Goal: Transaction & Acquisition: Purchase product/service

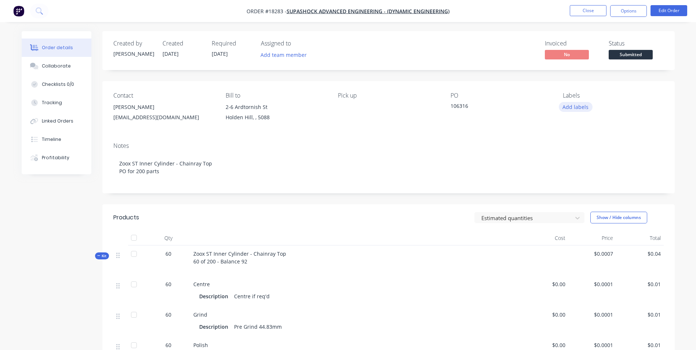
click at [572, 106] on button "Add labels" at bounding box center [576, 107] width 34 height 10
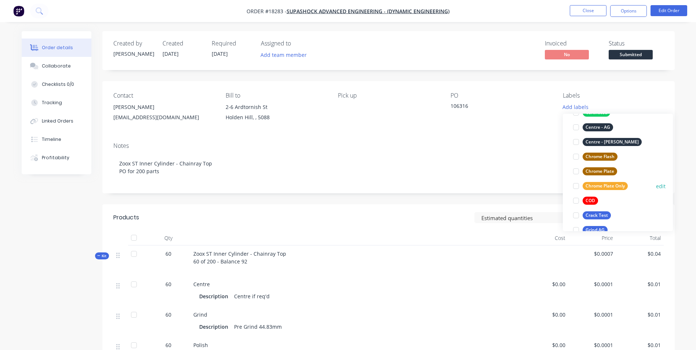
scroll to position [73, 0]
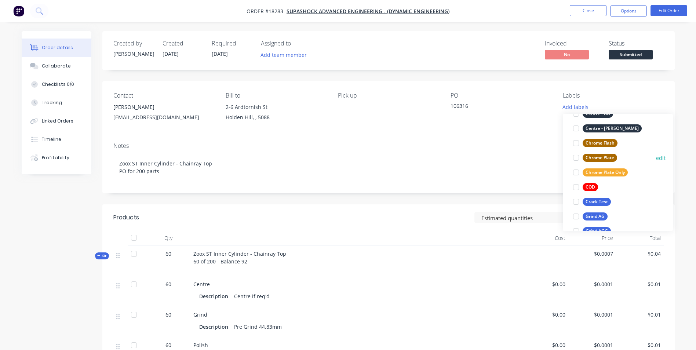
click at [611, 156] on div "Chrome Plate" at bounding box center [600, 158] width 34 height 8
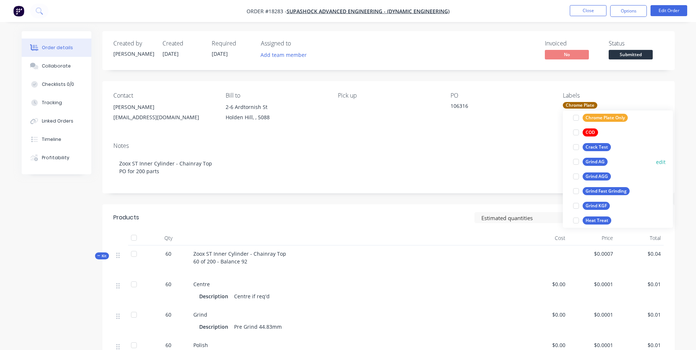
click at [598, 163] on div "Grind AG" at bounding box center [595, 162] width 25 height 8
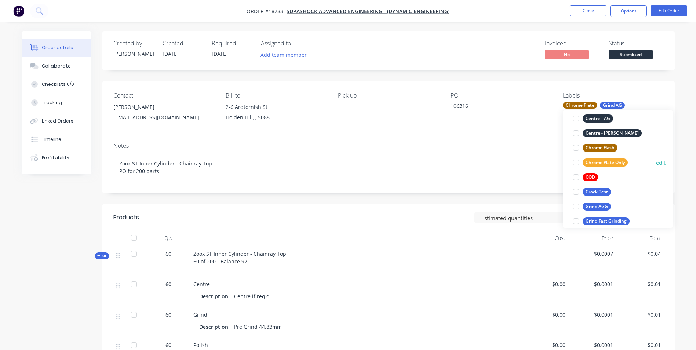
scroll to position [95, 0]
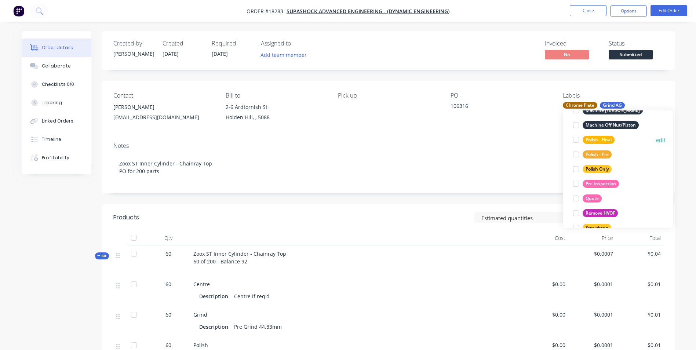
click at [600, 139] on div "Polish - Final" at bounding box center [599, 140] width 32 height 8
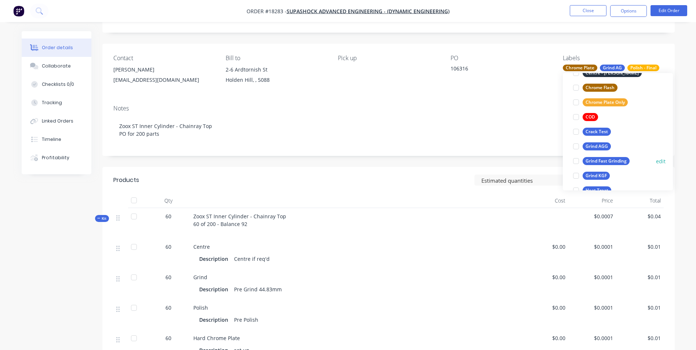
scroll to position [37, 0]
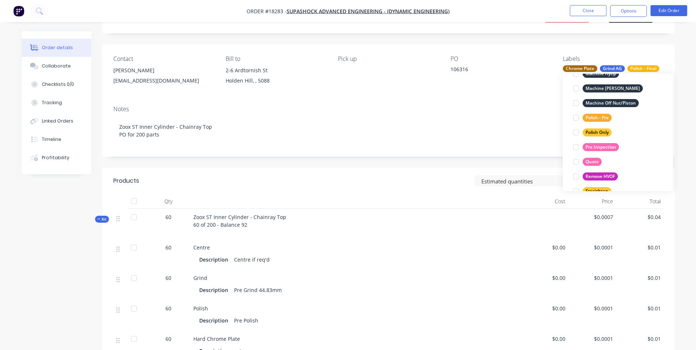
click at [604, 119] on div "Polish - Pre" at bounding box center [597, 118] width 29 height 8
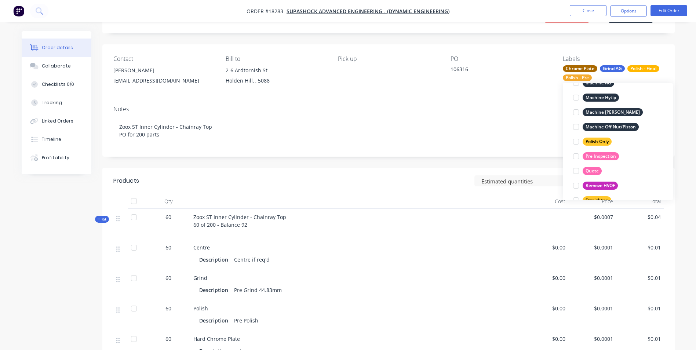
scroll to position [59, 0]
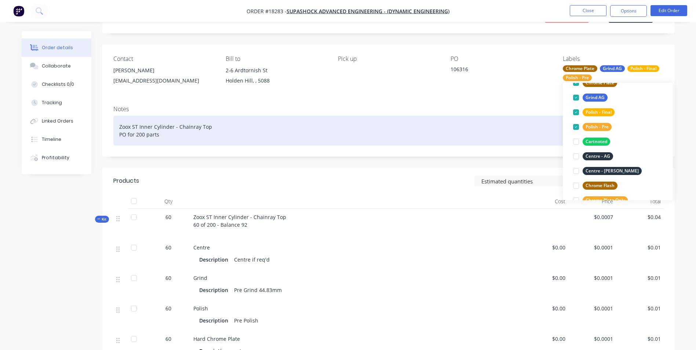
click at [399, 129] on div "Zoox ST Inner Cylinder - Chainray Top PO for 200 parts" at bounding box center [388, 131] width 551 height 30
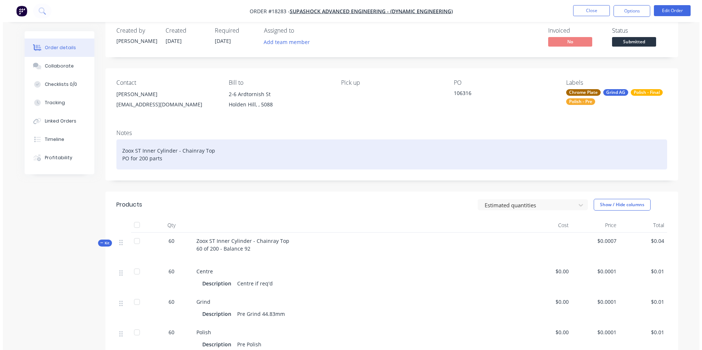
scroll to position [0, 0]
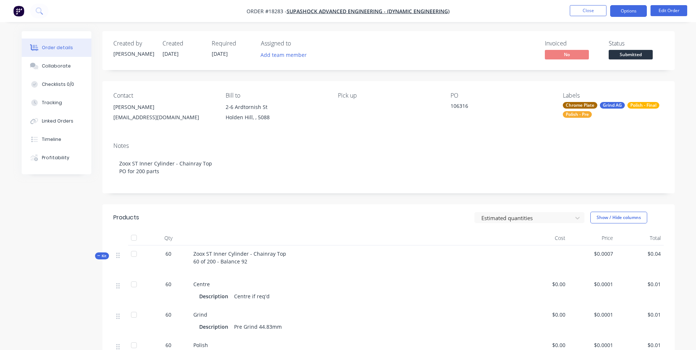
click at [632, 13] on button "Options" at bounding box center [628, 11] width 37 height 12
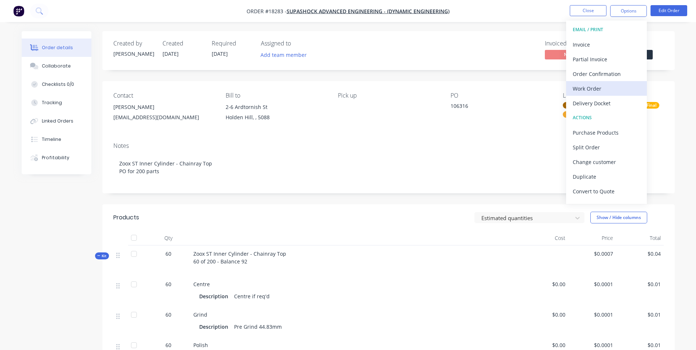
click at [626, 87] on div "Work Order" at bounding box center [607, 88] width 68 height 11
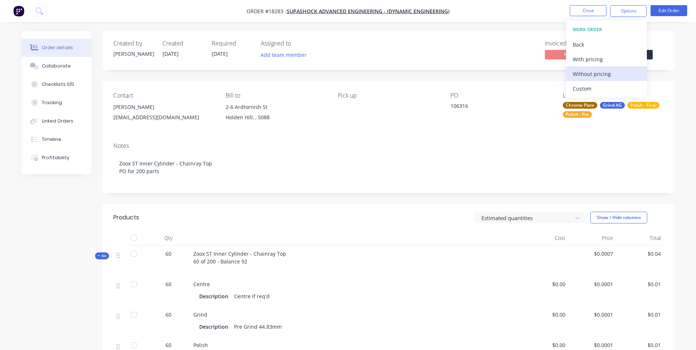
click at [611, 76] on div "Without pricing" at bounding box center [607, 74] width 68 height 11
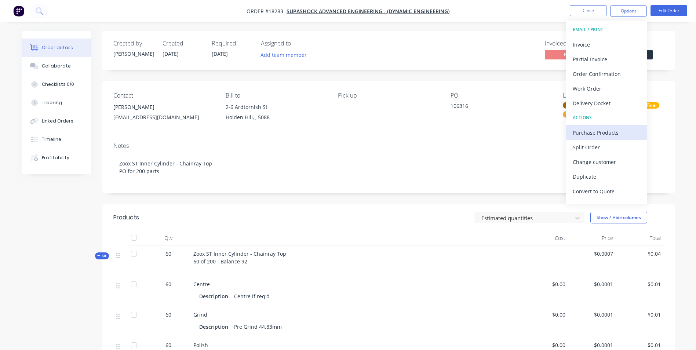
click at [606, 131] on div "Purchase Products" at bounding box center [607, 132] width 68 height 11
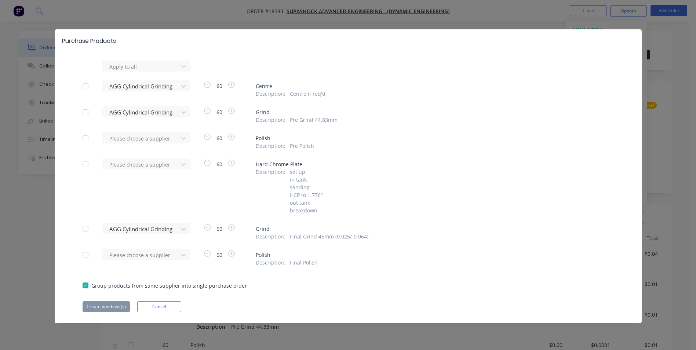
click at [88, 88] on div at bounding box center [85, 86] width 15 height 15
click at [87, 110] on div at bounding box center [85, 112] width 15 height 15
click at [83, 232] on div at bounding box center [85, 229] width 15 height 15
click at [99, 304] on button "Create purchase(s)" at bounding box center [106, 306] width 47 height 11
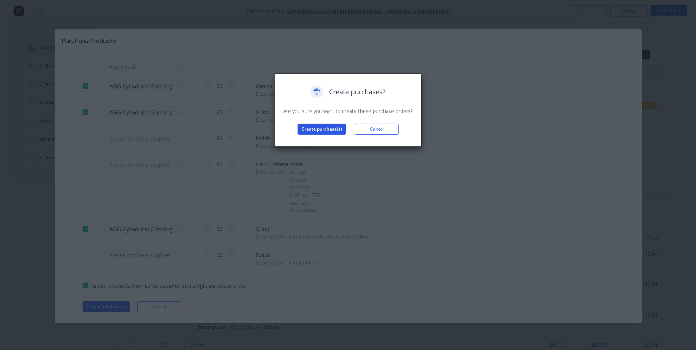
click at [330, 131] on button "Create purchase(s)" at bounding box center [322, 129] width 48 height 11
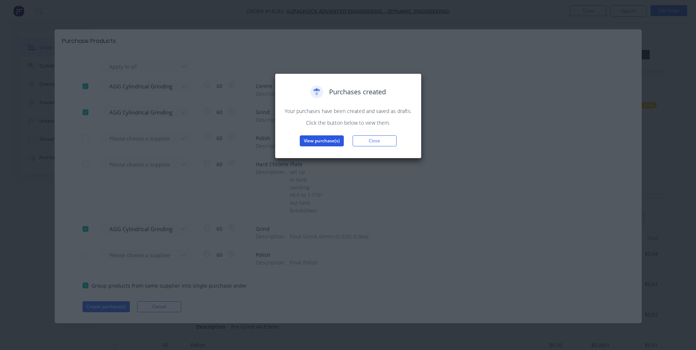
click at [316, 141] on button "View purchase(s)" at bounding box center [322, 140] width 44 height 11
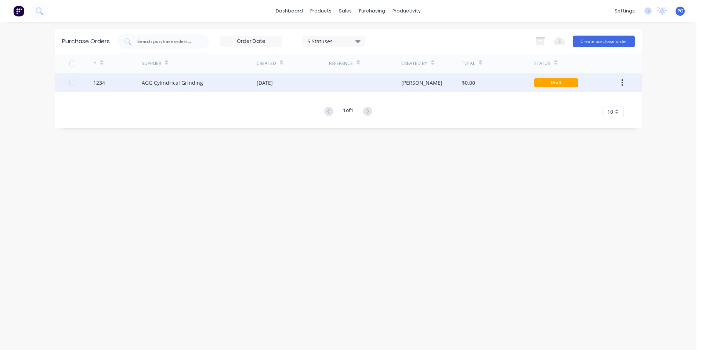
click at [349, 85] on div at bounding box center [365, 82] width 72 height 18
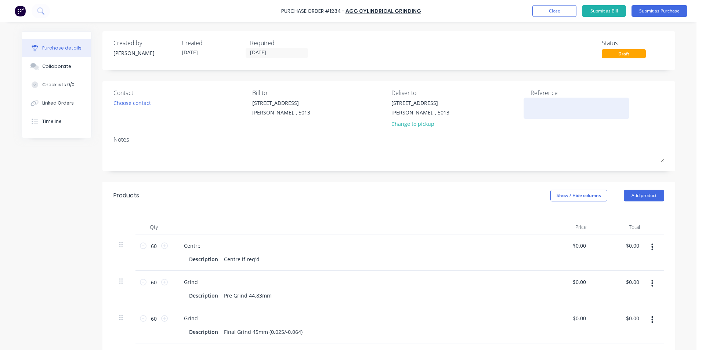
click at [537, 105] on textarea at bounding box center [576, 107] width 92 height 17
type textarea "TC18283"
click at [278, 51] on input "[DATE]" at bounding box center [277, 52] width 62 height 9
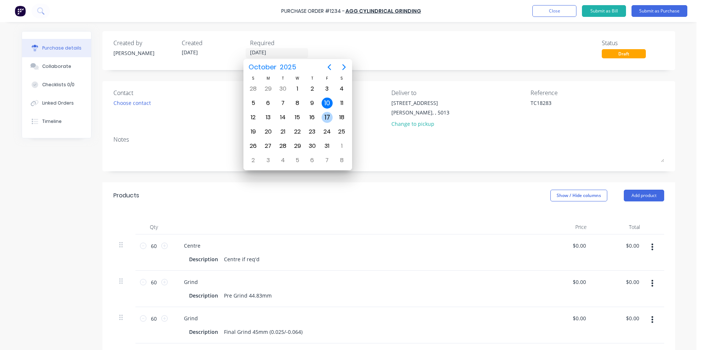
click at [327, 117] on div "17" at bounding box center [327, 117] width 11 height 11
type input "[DATE]"
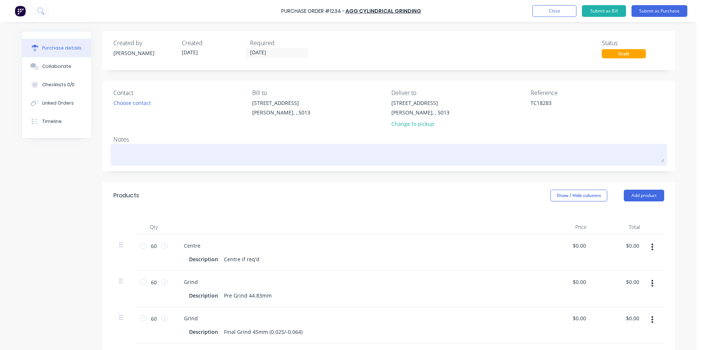
click at [132, 149] on textarea at bounding box center [388, 154] width 551 height 17
paste textarea "Zoox ST Inner Cylinder - Chainray Top PO for 200 parts"
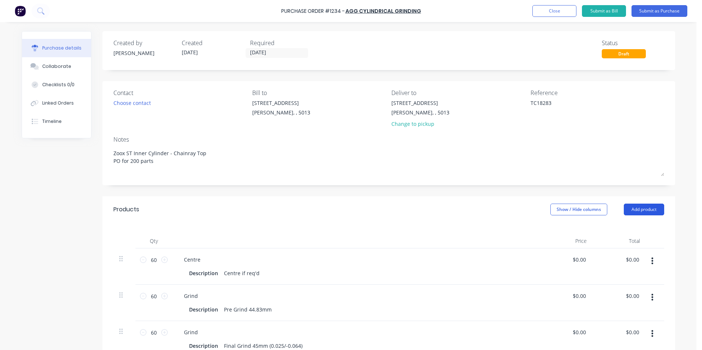
type textarea "Zoox ST Inner Cylinder - Chainray Top PO for 200 parts"
click at [639, 211] on button "Add product" at bounding box center [644, 210] width 40 height 12
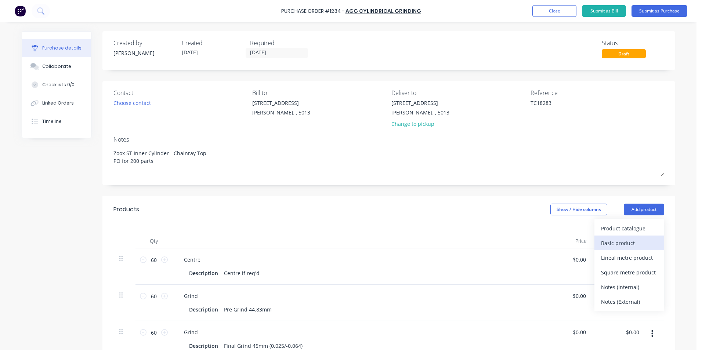
click at [636, 244] on div "Basic product" at bounding box center [629, 243] width 57 height 11
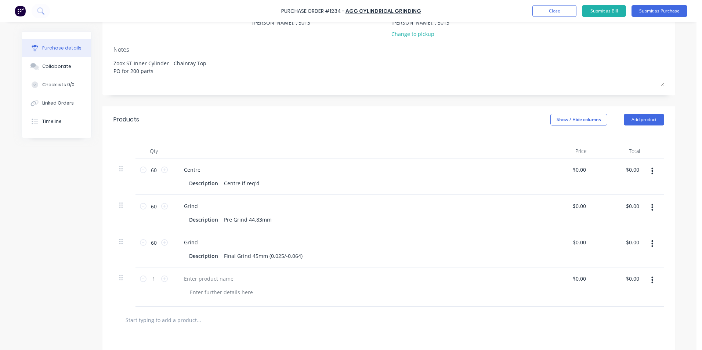
scroll to position [110, 0]
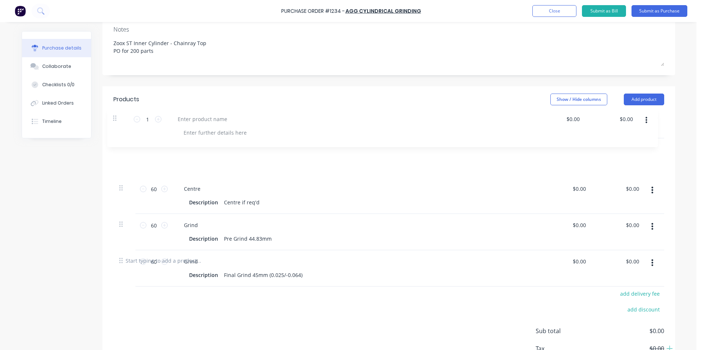
drag, startPoint x: 116, startPoint y: 257, endPoint x: 114, endPoint y: 114, distance: 143.5
click at [114, 114] on div "Qty Price Total 60 60 Centre Description Centre if req'd $0.00 $0.00 $0.00 $0.0…" at bounding box center [388, 180] width 573 height 135
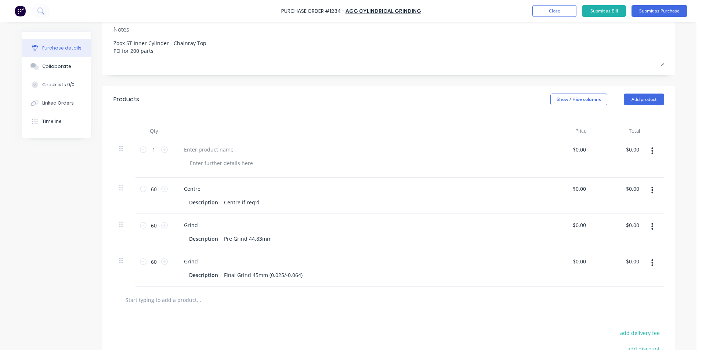
type input "1"
type input "60"
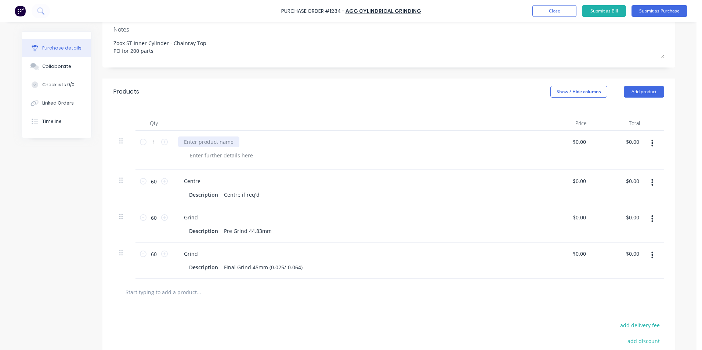
click at [197, 149] on div at bounding box center [355, 150] width 367 height 39
click at [197, 144] on div at bounding box center [208, 142] width 61 height 11
paste div
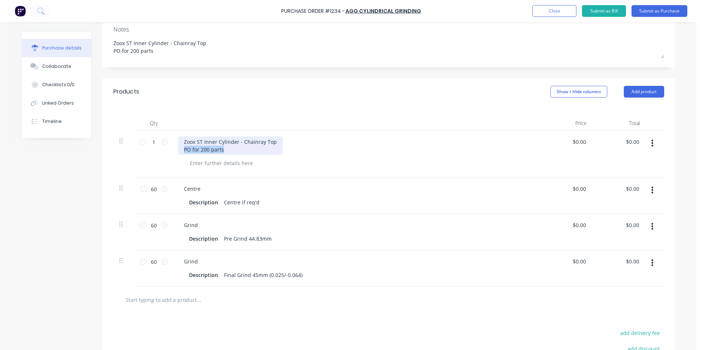
drag, startPoint x: 222, startPoint y: 149, endPoint x: 180, endPoint y: 150, distance: 42.6
click at [180, 150] on div "Zoox ST Inner Cylinder - Chainray Top PO for 200 parts" at bounding box center [230, 146] width 105 height 18
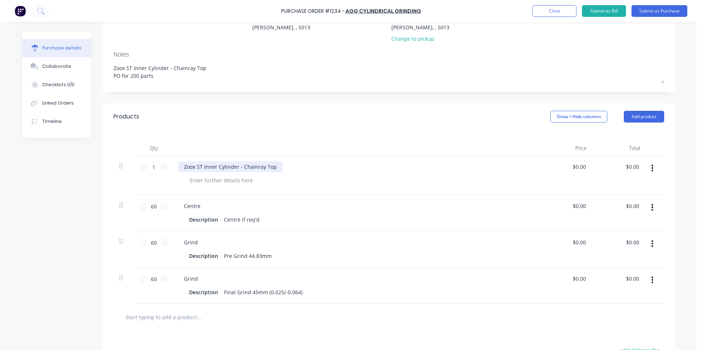
scroll to position [0, 0]
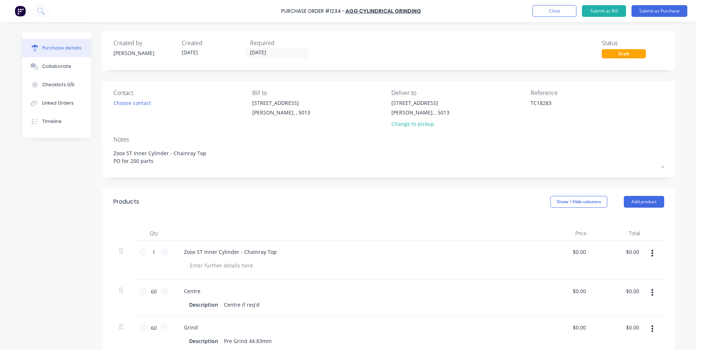
drag, startPoint x: 152, startPoint y: 164, endPoint x: 106, endPoint y: 163, distance: 46.3
click at [113, 164] on textarea "Zoox ST Inner Cylinder - Chainray Top PO for 200 parts" at bounding box center [388, 157] width 551 height 23
type textarea "Zoox ST Inner Cylinder - Chainray Top"
click at [657, 12] on button "Submit as Purchase" at bounding box center [659, 11] width 56 height 12
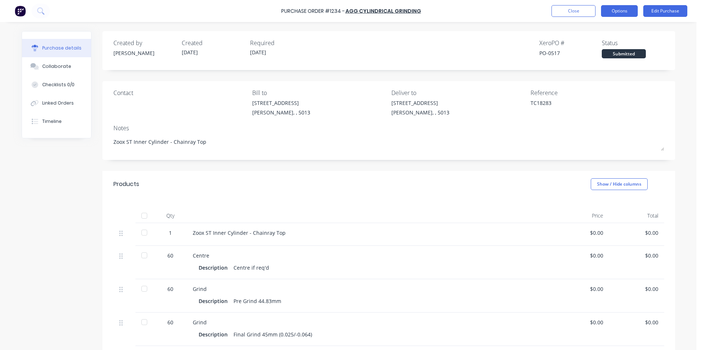
click at [623, 9] on button "Options" at bounding box center [619, 11] width 37 height 12
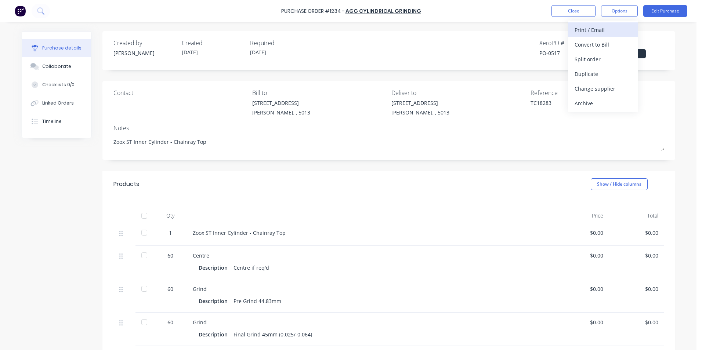
click at [621, 29] on div "Print / Email" at bounding box center [602, 30] width 57 height 11
click at [621, 58] on div "Without pricing" at bounding box center [602, 59] width 57 height 11
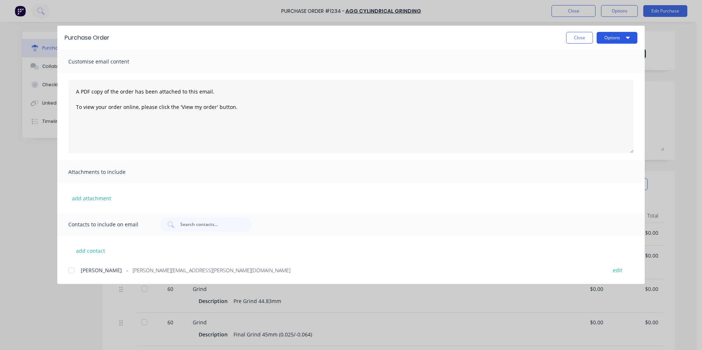
click at [629, 37] on icon "button" at bounding box center [628, 38] width 4 height 2
click at [613, 73] on div "Print" at bounding box center [602, 71] width 57 height 11
click at [588, 37] on button "Close" at bounding box center [579, 38] width 27 height 12
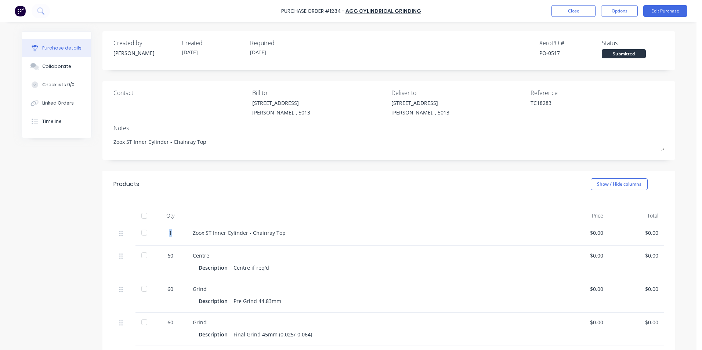
drag, startPoint x: 169, startPoint y: 233, endPoint x: 166, endPoint y: 232, distance: 3.7
click at [166, 232] on div "1" at bounding box center [170, 233] width 21 height 8
click at [344, 0] on html "Purchase Order #1234 - AGG Cylindrical Grinding Close Options Edit Purchase Pur…" at bounding box center [351, 175] width 702 height 350
click at [664, 14] on button "Edit Purchase" at bounding box center [665, 11] width 44 height 12
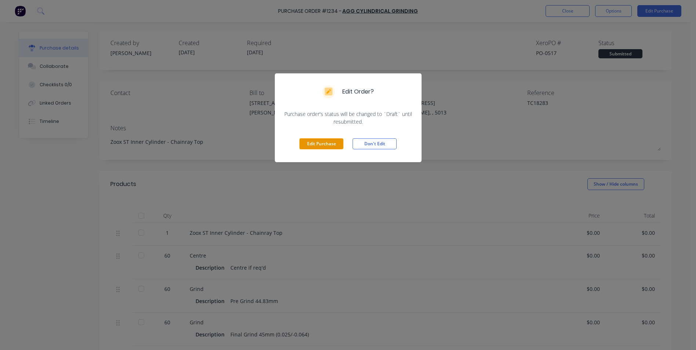
click at [326, 146] on button "Edit Purchase" at bounding box center [321, 143] width 44 height 11
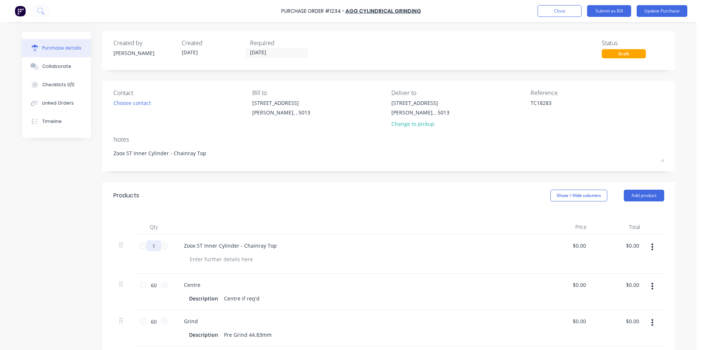
click at [155, 245] on input "1" at bounding box center [153, 245] width 15 height 11
type input "60"
click at [664, 11] on button "Update Purchase" at bounding box center [661, 11] width 51 height 12
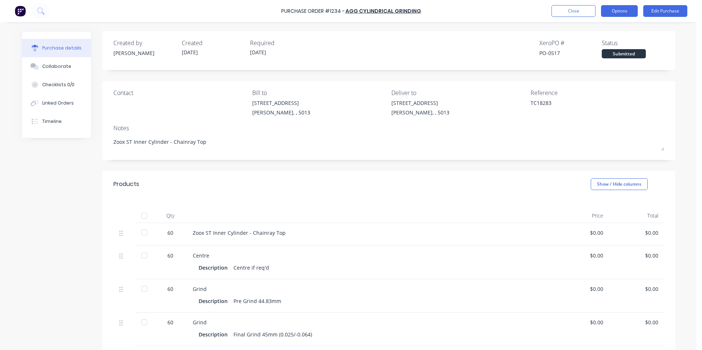
click at [617, 12] on button "Options" at bounding box center [619, 11] width 37 height 12
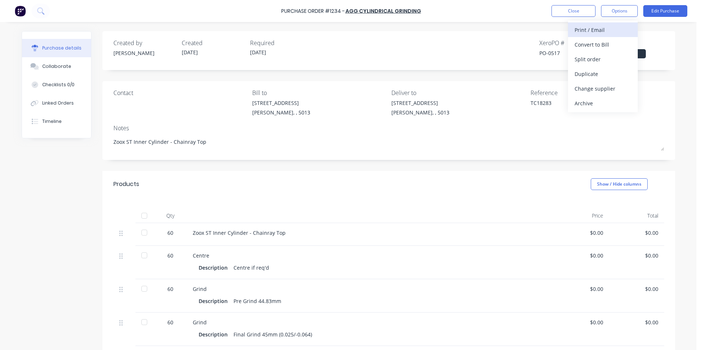
click at [606, 30] on div "Print / Email" at bounding box center [602, 30] width 57 height 11
click at [623, 58] on div "Without pricing" at bounding box center [602, 59] width 57 height 11
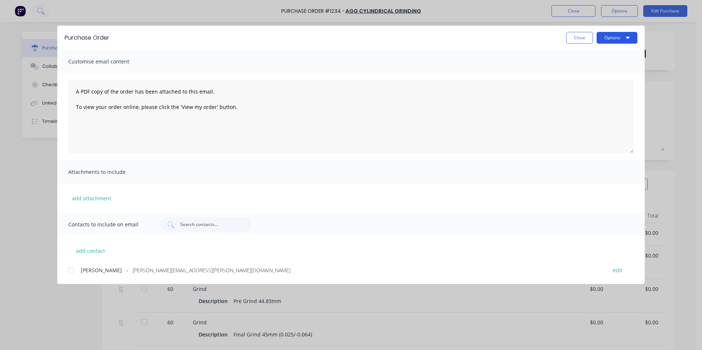
click at [634, 37] on button "Options" at bounding box center [616, 38] width 41 height 12
click at [620, 68] on div "Print" at bounding box center [602, 71] width 57 height 11
click at [573, 40] on button "Close" at bounding box center [579, 38] width 27 height 12
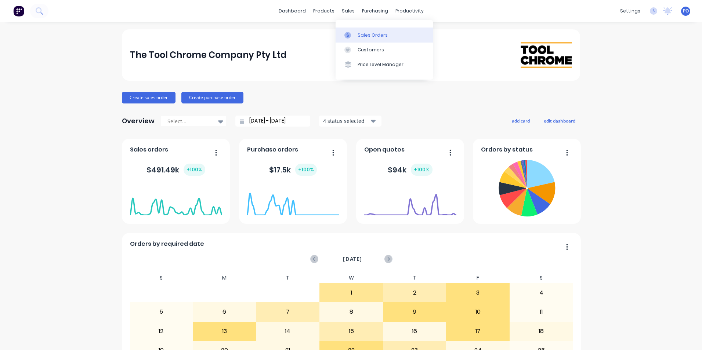
click at [352, 35] on div at bounding box center [349, 35] width 11 height 7
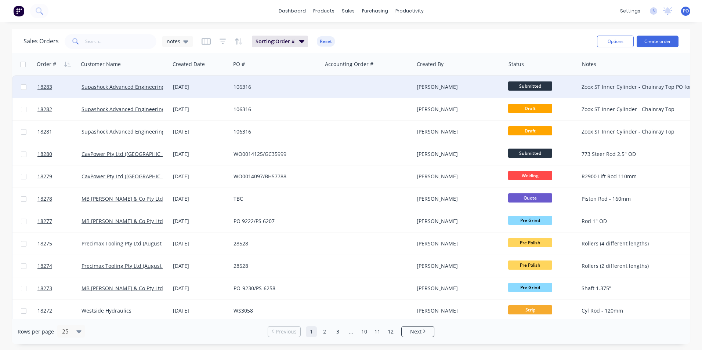
click at [318, 86] on div "106316" at bounding box center [276, 86] width 86 height 7
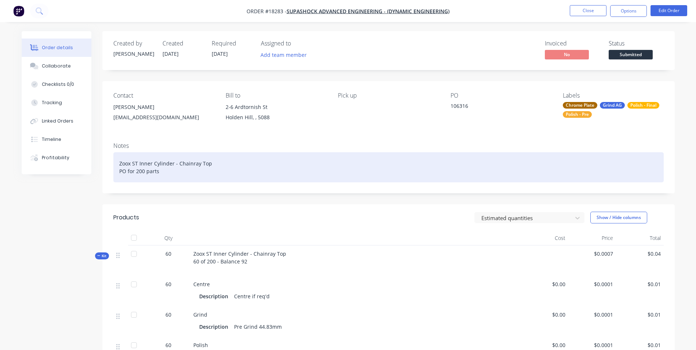
drag, startPoint x: 117, startPoint y: 161, endPoint x: 172, endPoint y: 172, distance: 55.8
click at [169, 175] on div "Zoox ST Inner Cylinder - Chainray Top PO for 200 parts" at bounding box center [388, 167] width 551 height 30
copy div "Zoox ST Inner Cylinder - Chainray Top PO for 200 parts"
